Goal: Use online tool/utility: Utilize a website feature to perform a specific function

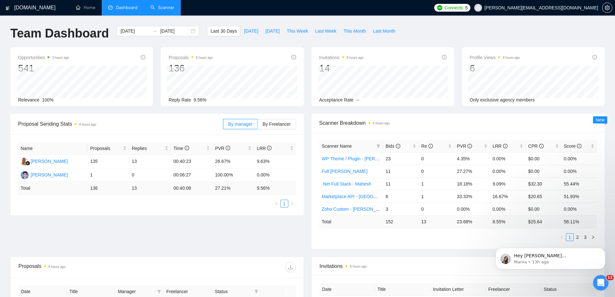
click at [160, 9] on link "Scanner" at bounding box center [162, 7] width 24 height 5
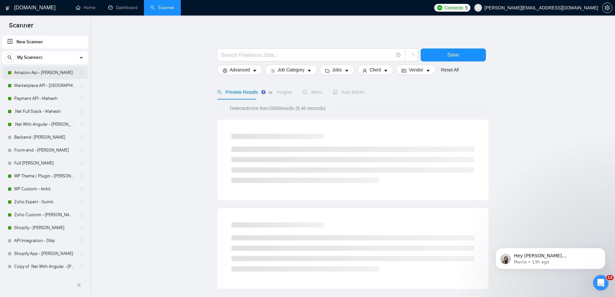
click at [47, 76] on link "Amazon Api - [PERSON_NAME]" at bounding box center [44, 72] width 61 height 13
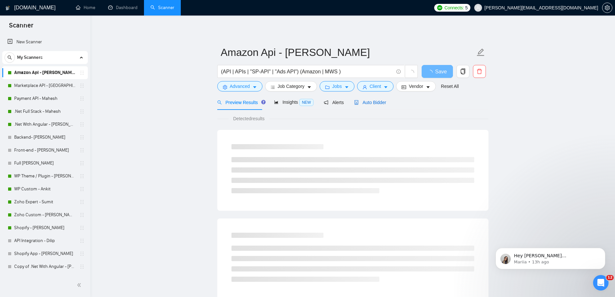
click at [358, 103] on span "Auto Bidder" at bounding box center [370, 102] width 32 height 5
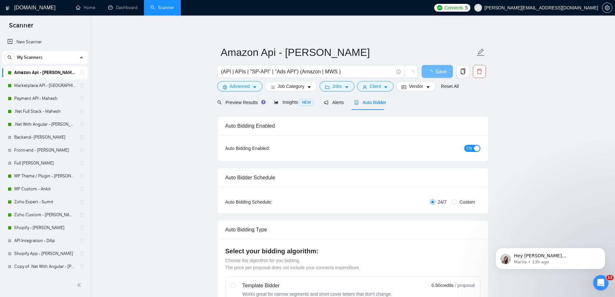
radio input "false"
radio input "true"
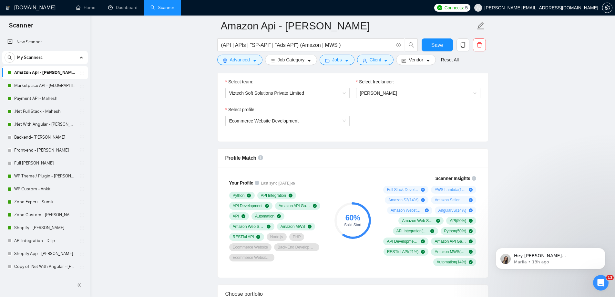
scroll to position [452, 0]
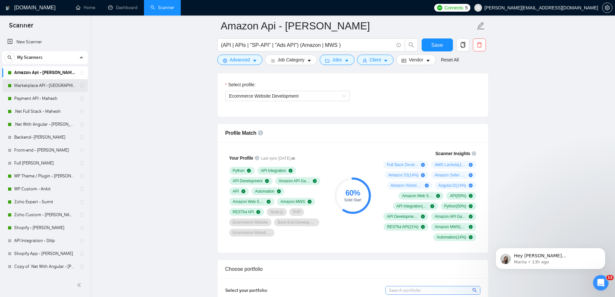
click at [43, 85] on link "Marketplace API - [GEOGRAPHIC_DATA]" at bounding box center [44, 85] width 61 height 13
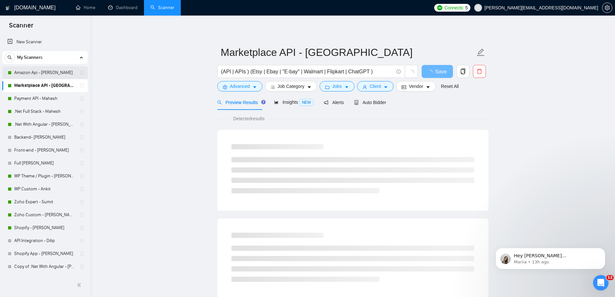
click at [44, 72] on link "Amazon Api - [PERSON_NAME]" at bounding box center [44, 72] width 61 height 13
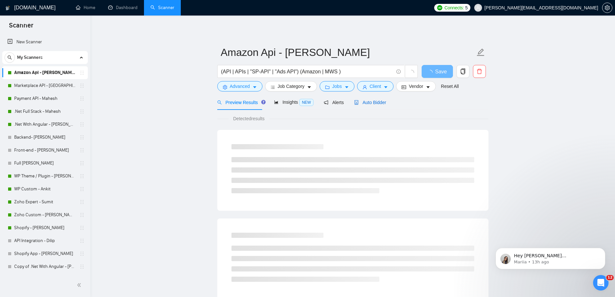
click at [367, 100] on span "Auto Bidder" at bounding box center [370, 102] width 32 height 5
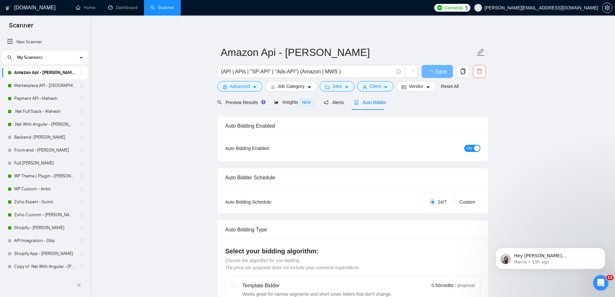
radio input "false"
radio input "true"
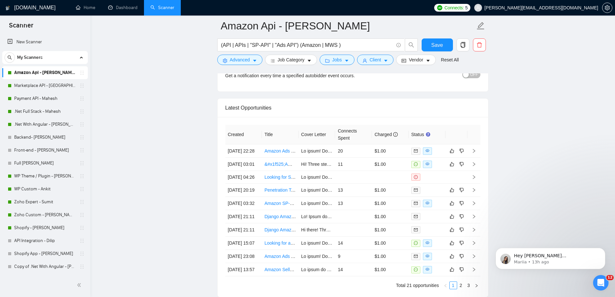
scroll to position [1678, 0]
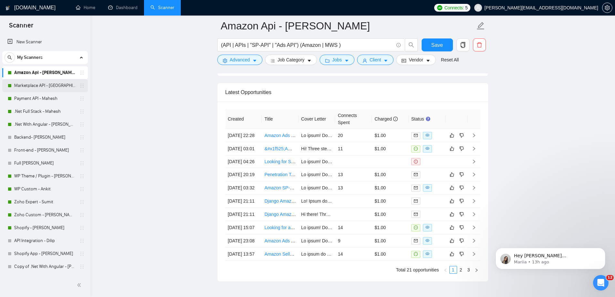
click at [40, 84] on link "Marketplace API - [GEOGRAPHIC_DATA]" at bounding box center [44, 85] width 61 height 13
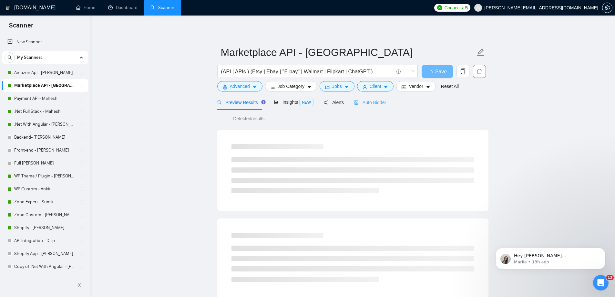
click at [366, 106] on div "Auto Bidder" at bounding box center [370, 102] width 32 height 15
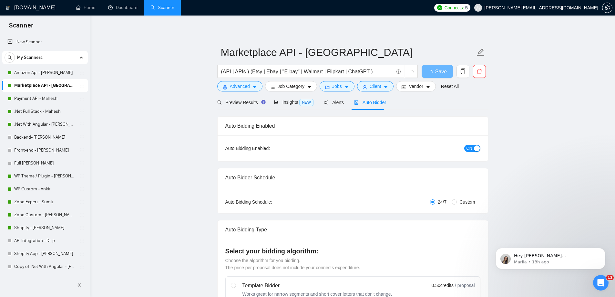
radio input "false"
radio input "true"
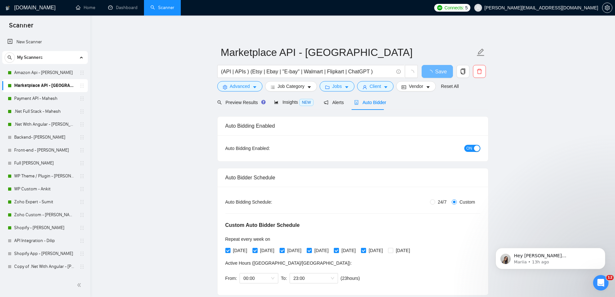
click at [369, 106] on div "Auto Bidder" at bounding box center [370, 102] width 32 height 7
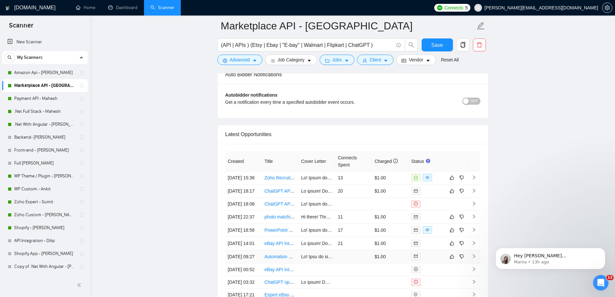
scroll to position [1581, 0]
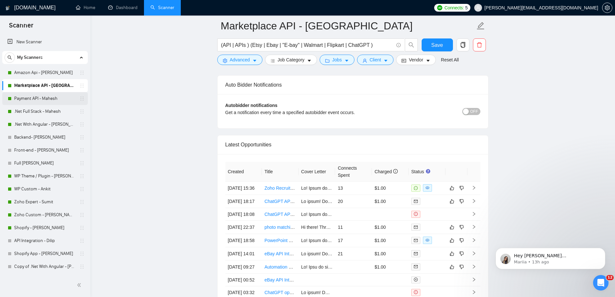
click at [23, 96] on link "Payment API - Mahesh" at bounding box center [44, 98] width 61 height 13
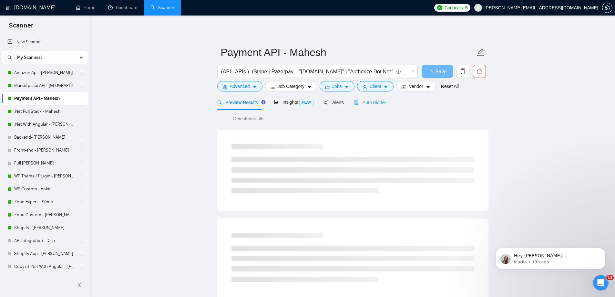
click at [370, 106] on div "Auto Bidder" at bounding box center [370, 102] width 32 height 15
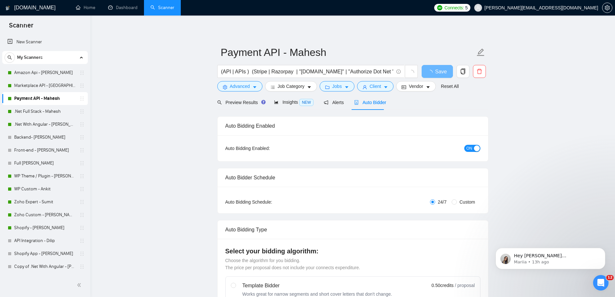
radio input "false"
radio input "true"
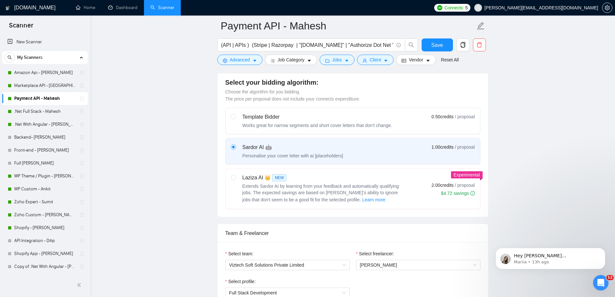
scroll to position [258, 0]
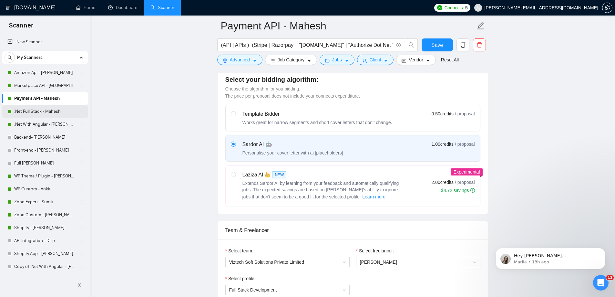
click at [50, 112] on link ".Net Full Stack - Mahesh" at bounding box center [44, 111] width 61 height 13
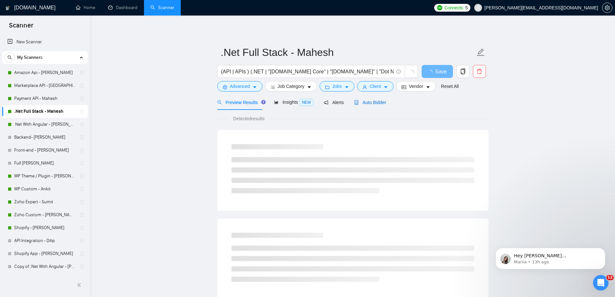
click at [382, 100] on span "Auto Bidder" at bounding box center [370, 102] width 32 height 5
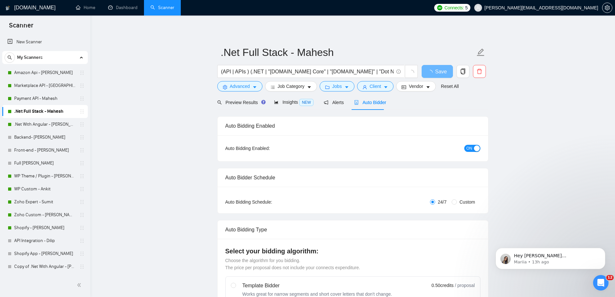
radio input "false"
radio input "true"
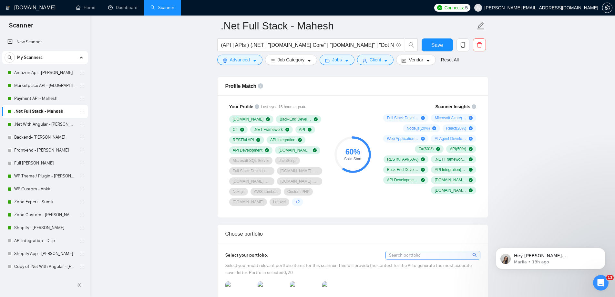
scroll to position [452, 0]
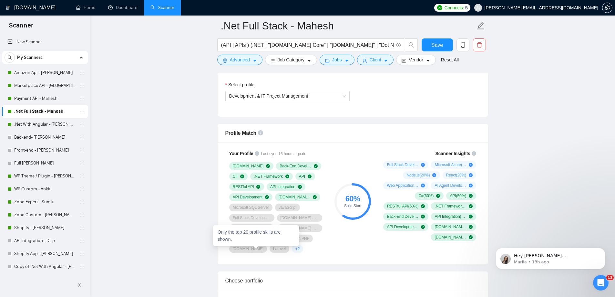
click at [295, 249] on span "+ 2" at bounding box center [297, 248] width 5 height 5
click at [277, 258] on div "Your Profile Last sync 16 hours ago [DOMAIN_NAME] Back-End Development C# .NET …" at bounding box center [352, 203] width 270 height 122
click at [42, 123] on link ".Net With Angular - [PERSON_NAME]" at bounding box center [44, 124] width 61 height 13
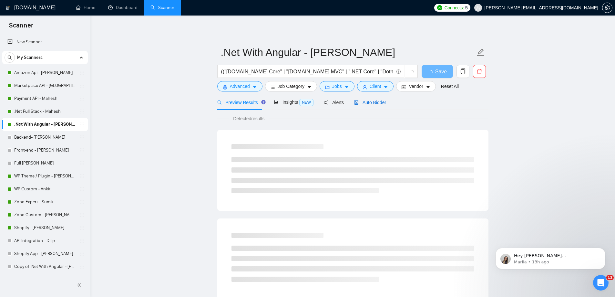
click at [371, 105] on span "Auto Bidder" at bounding box center [370, 102] width 32 height 5
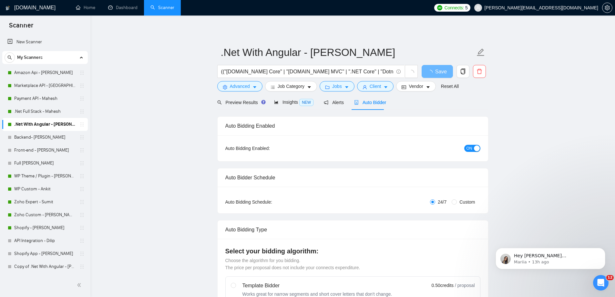
radio input "false"
radio input "true"
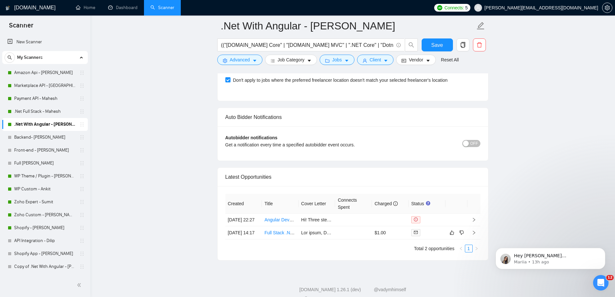
scroll to position [1549, 0]
click at [59, 177] on link "WP Theme / Plugin - [PERSON_NAME]" at bounding box center [44, 175] width 61 height 13
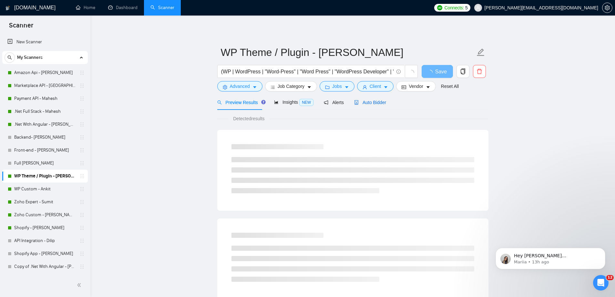
click at [371, 102] on span "Auto Bidder" at bounding box center [370, 102] width 32 height 5
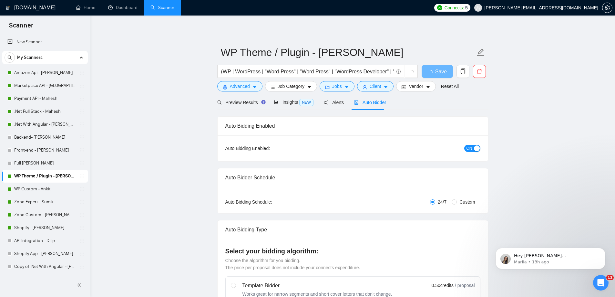
radio input "false"
radio input "true"
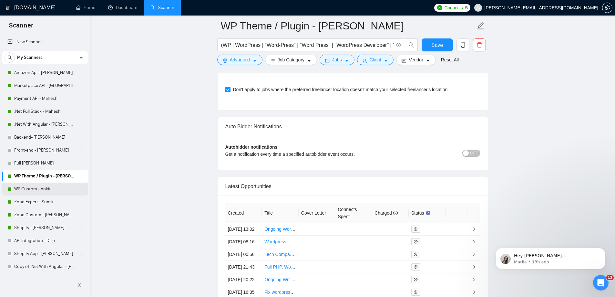
scroll to position [1584, 0]
click at [31, 186] on link "WP Custom - Ankit" at bounding box center [44, 188] width 61 height 13
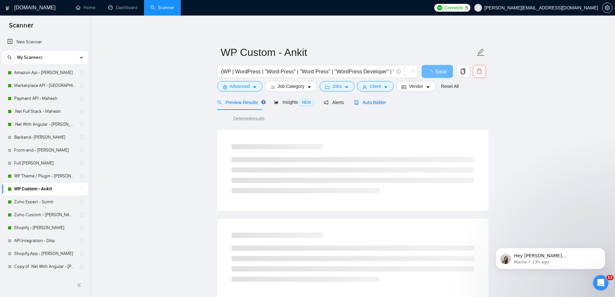
click at [382, 101] on span "Auto Bidder" at bounding box center [370, 102] width 32 height 5
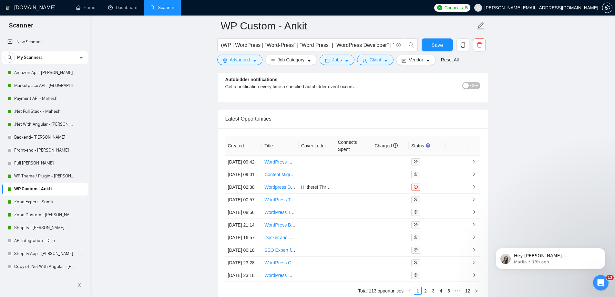
scroll to position [1645, 0]
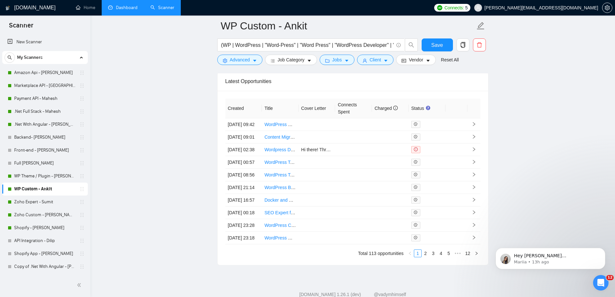
click at [132, 7] on link "Dashboard" at bounding box center [122, 7] width 29 height 5
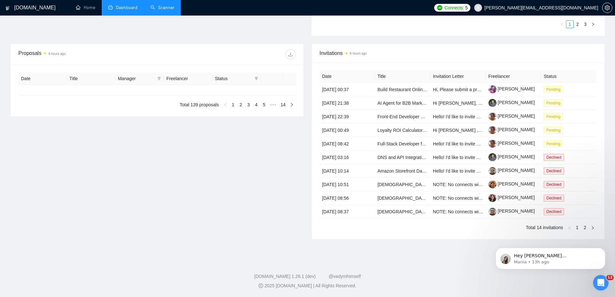
type input "[DATE]"
